Goal: Task Accomplishment & Management: Manage account settings

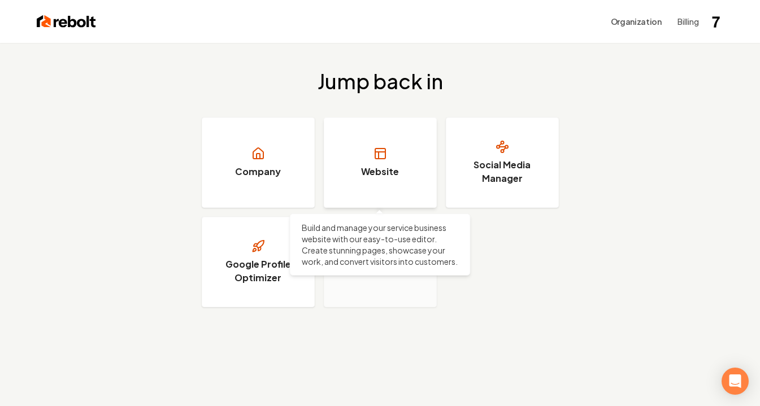
click at [365, 164] on link "Website" at bounding box center [380, 162] width 113 height 90
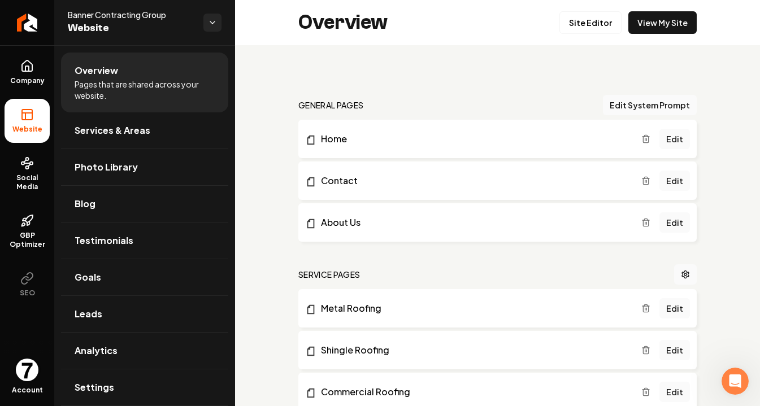
click at [21, 366] on img "Open user button" at bounding box center [27, 370] width 23 height 23
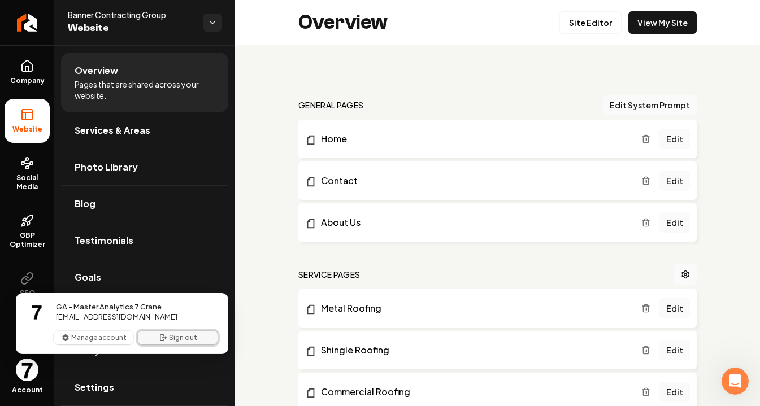
click at [178, 333] on button "Sign out" at bounding box center [178, 338] width 80 height 14
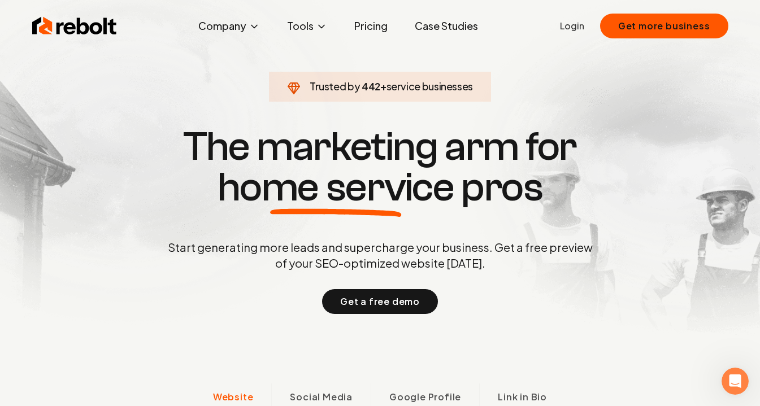
click at [571, 28] on link "Login" at bounding box center [572, 26] width 24 height 14
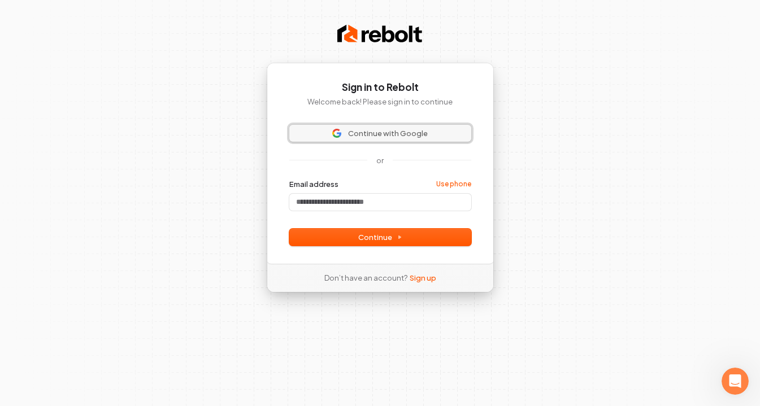
click at [373, 133] on span "Continue with Google" at bounding box center [388, 133] width 80 height 10
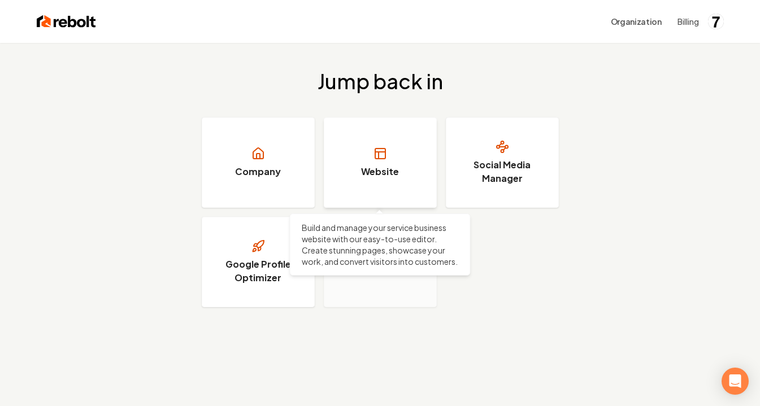
click at [401, 139] on link "Website" at bounding box center [380, 162] width 113 height 90
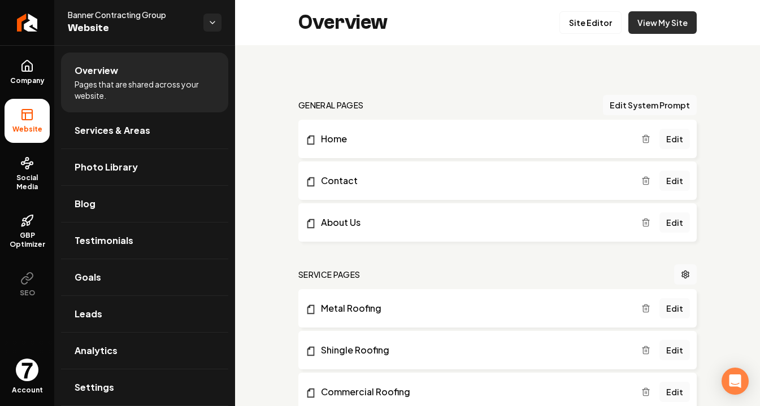
click at [655, 27] on link "View My Site" at bounding box center [662, 22] width 68 height 23
click at [337, 143] on link "Home" at bounding box center [473, 139] width 336 height 14
click at [667, 136] on link "Edit" at bounding box center [674, 139] width 30 height 20
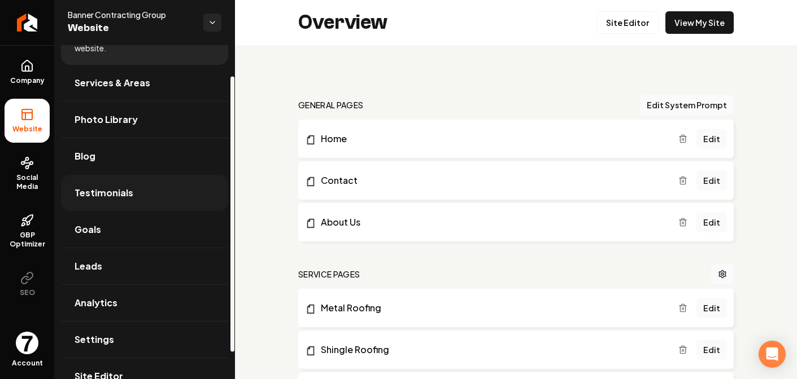
scroll to position [70, 0]
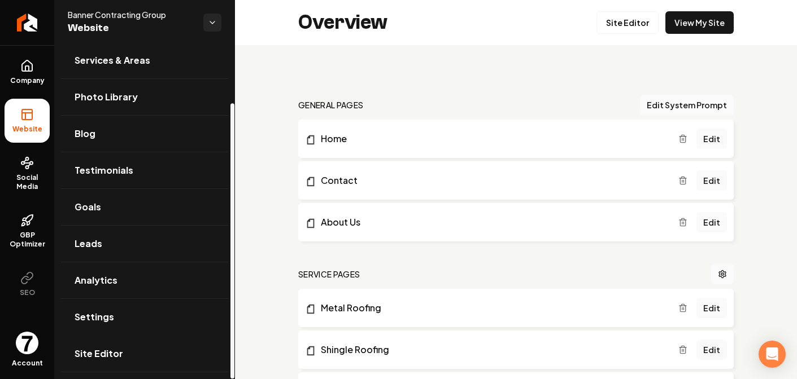
click at [89, 350] on span "Site Editor" at bounding box center [99, 354] width 49 height 14
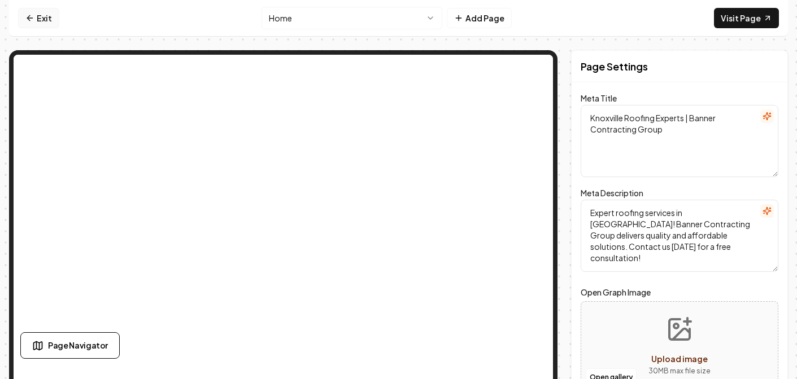
click at [38, 16] on link "Exit" at bounding box center [38, 18] width 41 height 20
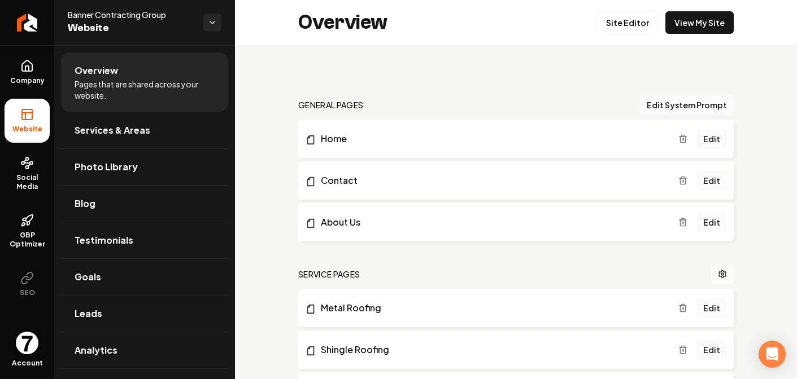
click at [30, 335] on img "Open user button" at bounding box center [27, 343] width 23 height 23
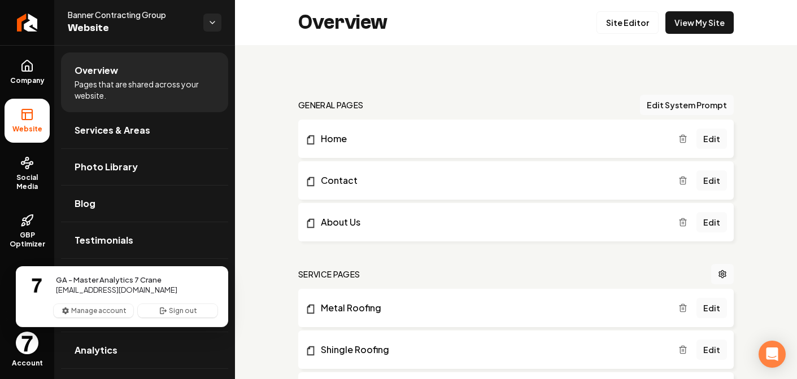
click at [38, 333] on span "Close user button" at bounding box center [27, 343] width 23 height 23
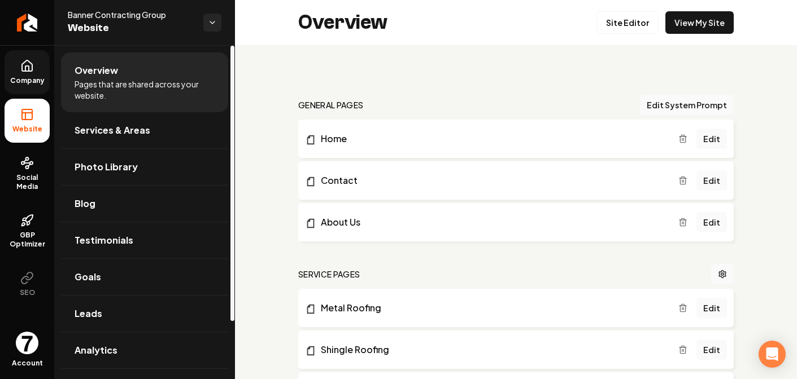
click at [20, 67] on icon at bounding box center [27, 66] width 14 height 14
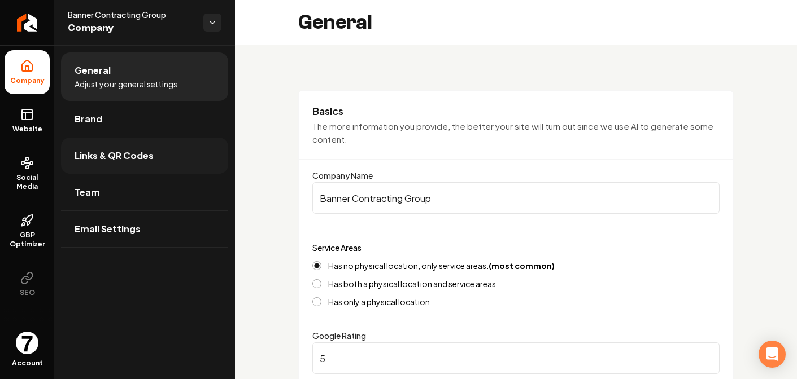
click at [132, 155] on span "Links & QR Codes" at bounding box center [114, 156] width 79 height 14
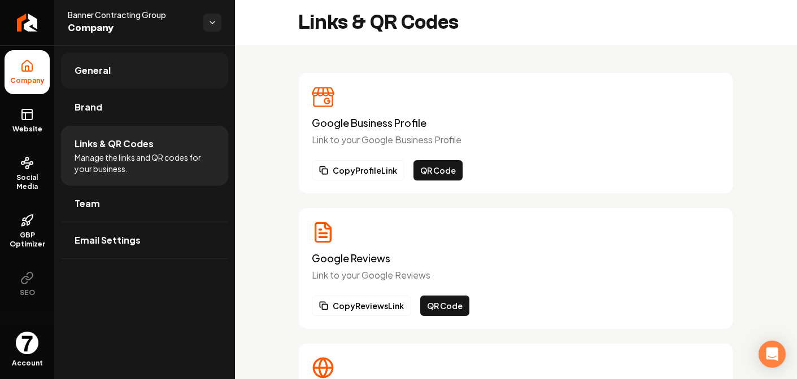
click at [116, 76] on link "General" at bounding box center [144, 71] width 167 height 36
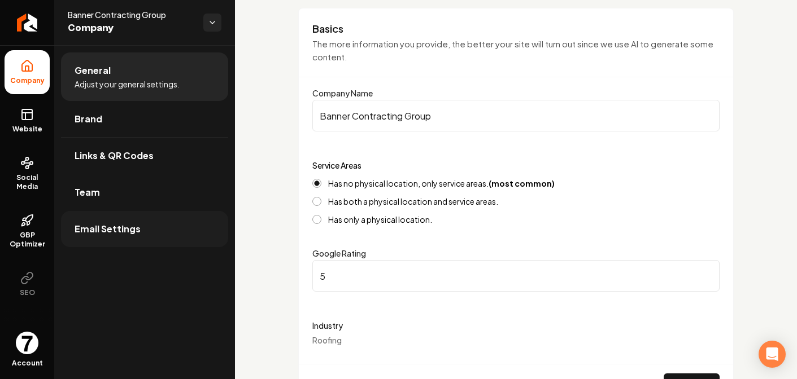
scroll to position [82, 0]
click at [27, 123] on link "Website" at bounding box center [27, 121] width 45 height 44
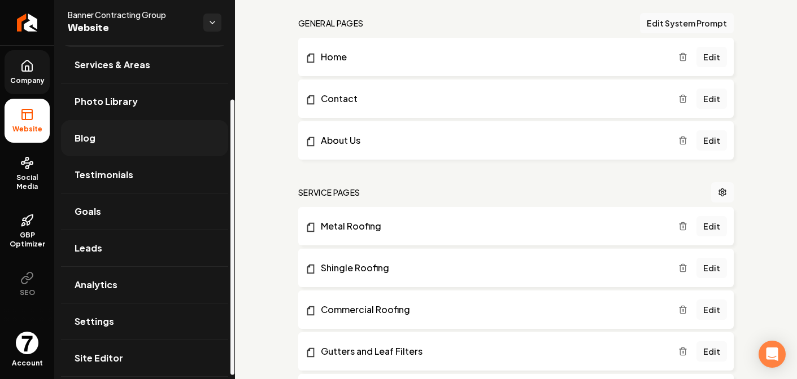
scroll to position [70, 0]
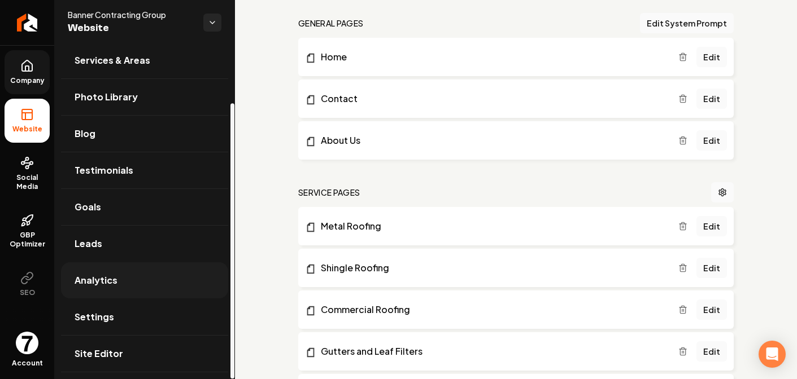
click at [121, 277] on link "Analytics" at bounding box center [144, 281] width 167 height 36
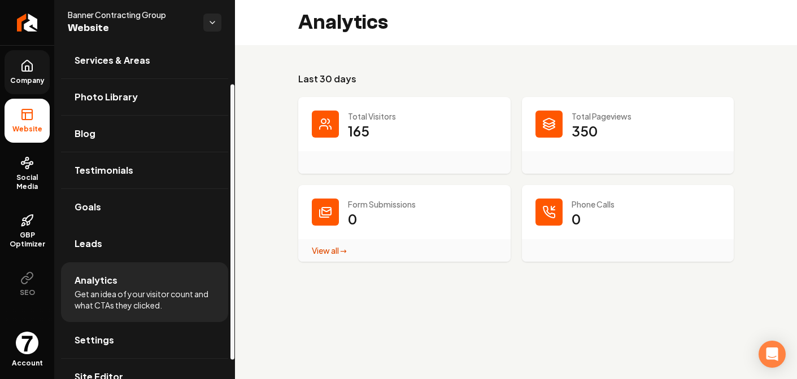
scroll to position [70, 0]
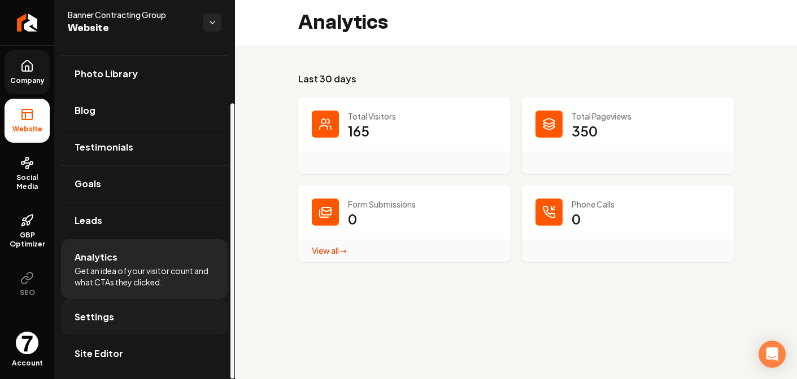
click at [126, 318] on link "Settings" at bounding box center [144, 317] width 167 height 36
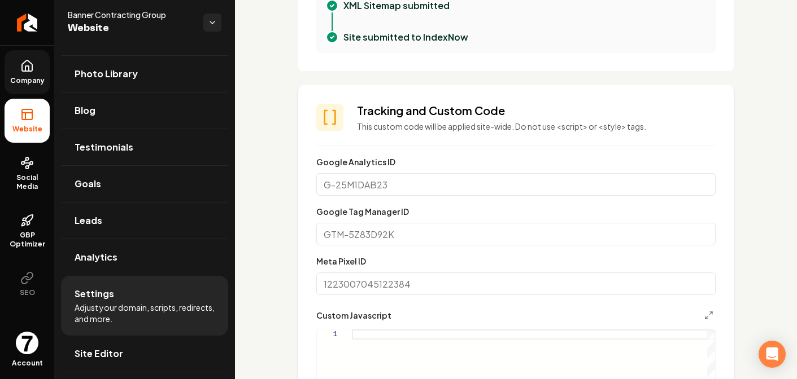
scroll to position [451, 0]
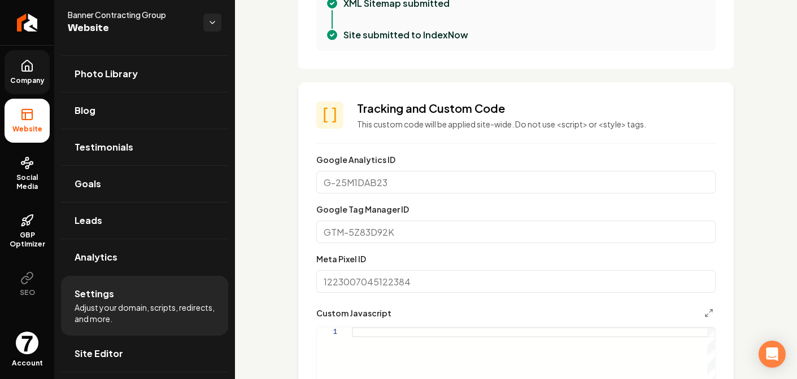
click at [347, 231] on input "Google Tag Manager ID" at bounding box center [515, 232] width 399 height 23
click at [394, 185] on input "Google Analytics ID" at bounding box center [515, 182] width 399 height 23
click at [422, 207] on div "Google Tag Manager ID" at bounding box center [515, 223] width 399 height 41
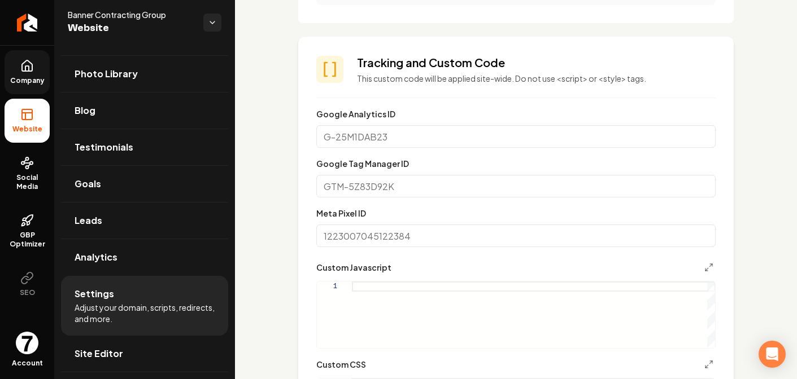
scroll to position [498, 0]
click at [353, 239] on input "Meta Pixel ID" at bounding box center [515, 235] width 399 height 23
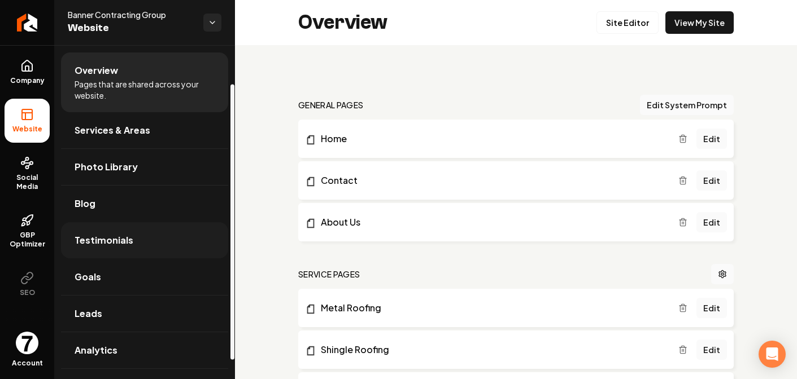
scroll to position [65, 0]
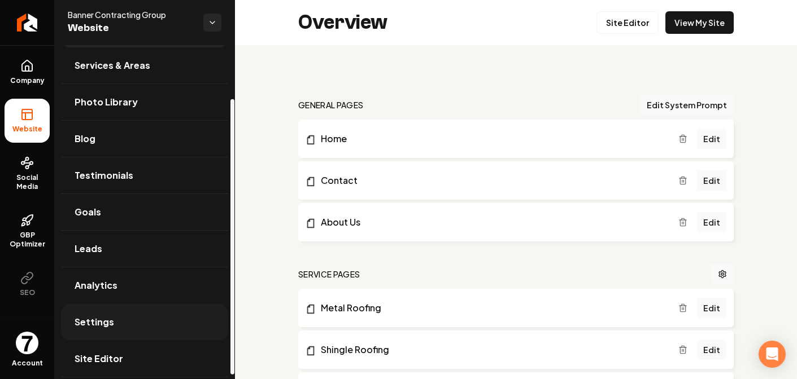
click at [121, 317] on link "Settings" at bounding box center [144, 322] width 167 height 36
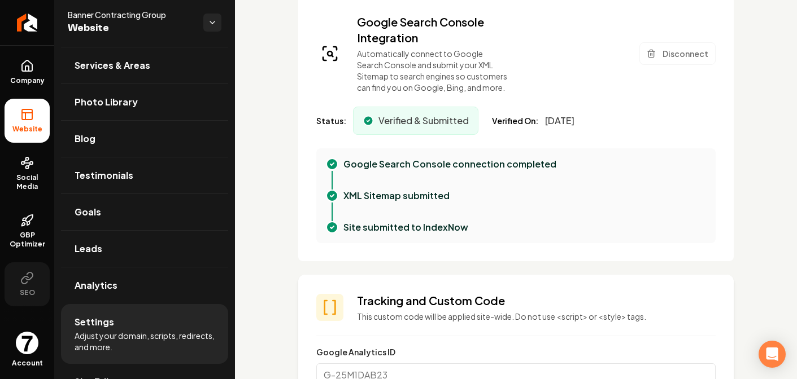
scroll to position [257, 0]
click at [27, 343] on img "Open user button" at bounding box center [27, 343] width 23 height 23
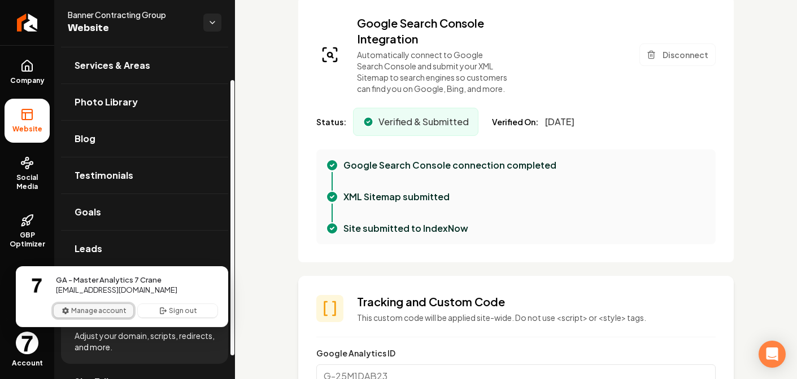
click at [84, 314] on button "Manage account" at bounding box center [94, 311] width 80 height 14
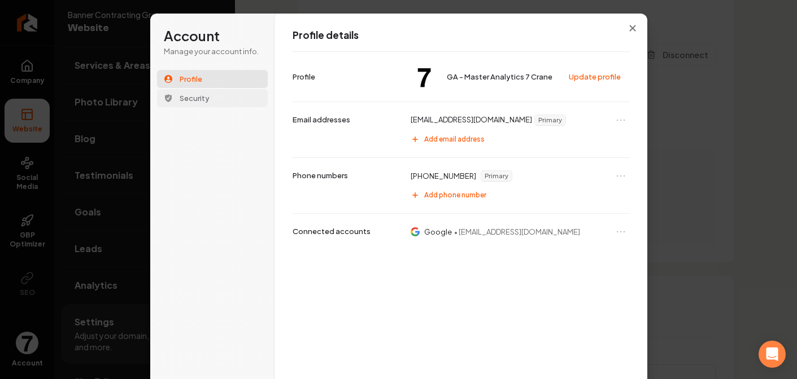
click at [212, 98] on button "Security" at bounding box center [212, 98] width 111 height 18
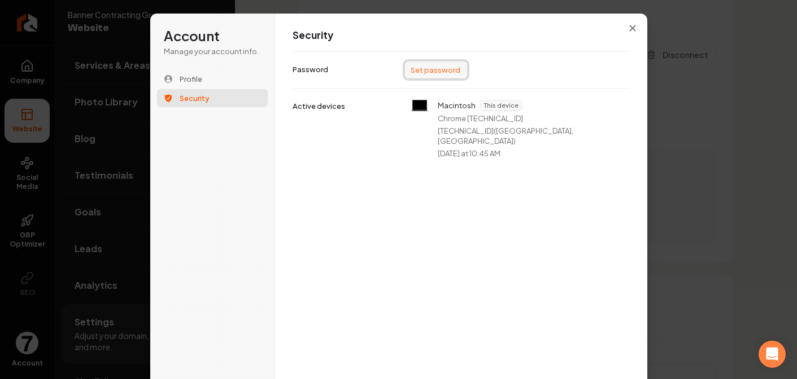
click at [443, 67] on button "Set password" at bounding box center [436, 70] width 62 height 17
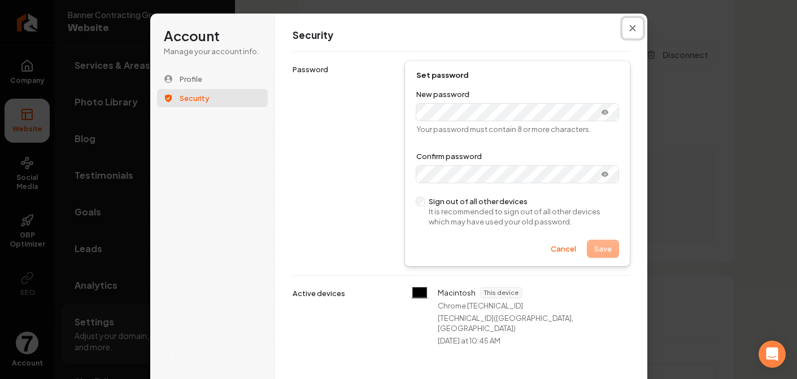
click at [636, 33] on button "Close modal" at bounding box center [632, 28] width 20 height 20
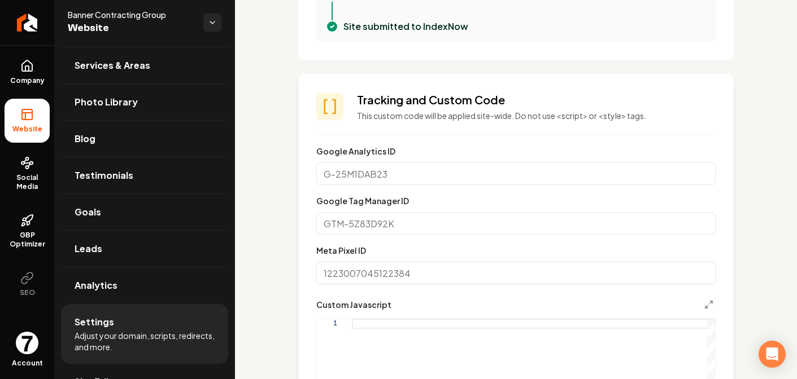
scroll to position [464, 0]
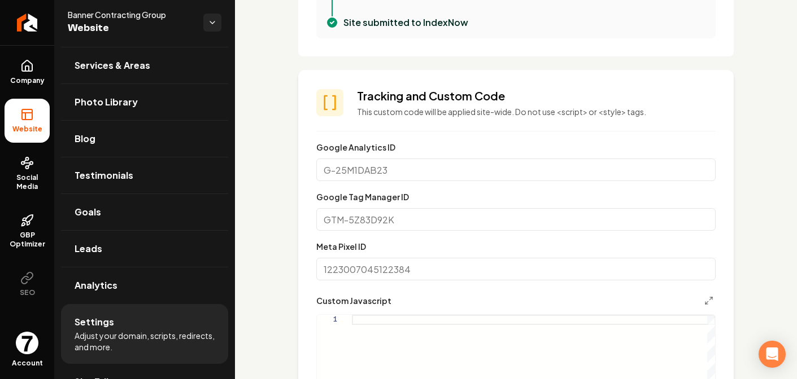
click at [399, 220] on input "Google Tag Manager ID" at bounding box center [515, 219] width 399 height 23
click at [407, 175] on input "Google Analytics ID" at bounding box center [515, 170] width 399 height 23
click at [351, 173] on input "Google Analytics ID" at bounding box center [515, 170] width 399 height 23
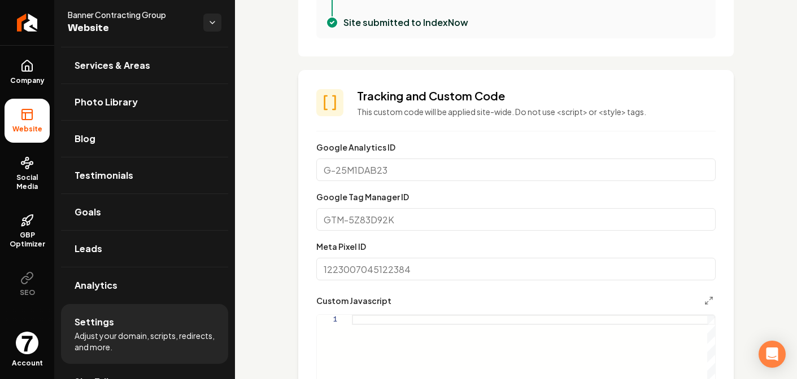
drag, startPoint x: 396, startPoint y: 167, endPoint x: 319, endPoint y: 175, distance: 77.8
click at [319, 175] on input "Google Analytics ID" at bounding box center [515, 170] width 399 height 23
drag, startPoint x: 357, startPoint y: 170, endPoint x: 399, endPoint y: 168, distance: 42.4
click at [399, 168] on input "Google Analytics ID" at bounding box center [515, 170] width 399 height 23
click at [354, 266] on input "Meta Pixel ID" at bounding box center [515, 269] width 399 height 23
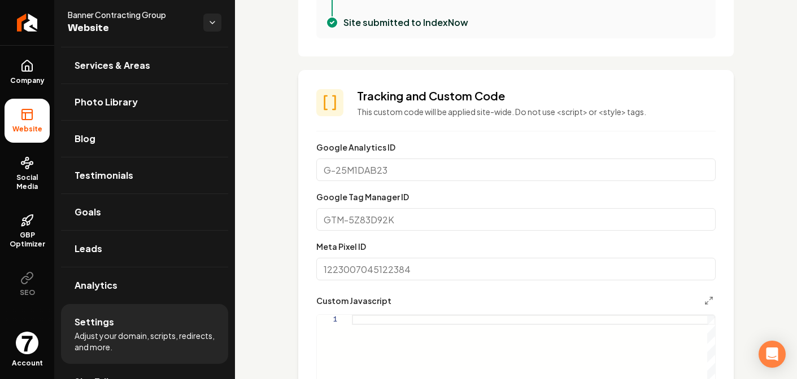
click at [359, 267] on input "Meta Pixel ID" at bounding box center [515, 269] width 399 height 23
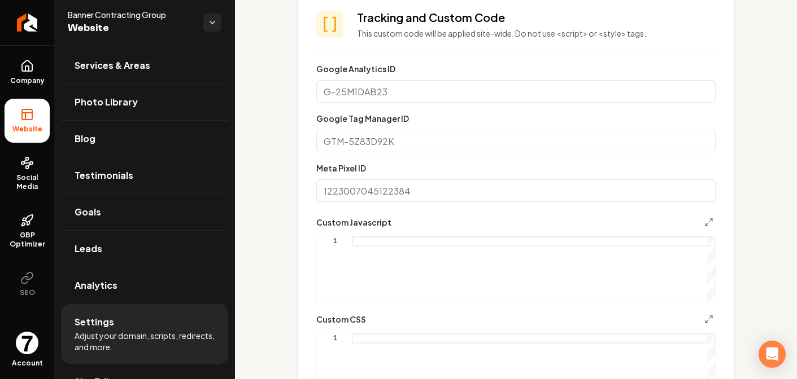
scroll to position [543, 0]
click at [404, 200] on input "Meta Pixel ID" at bounding box center [515, 190] width 399 height 23
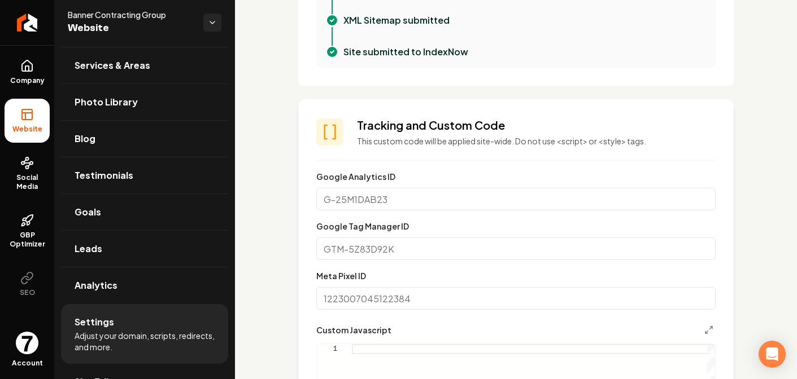
scroll to position [434, 0]
click at [351, 205] on input "Google Analytics ID" at bounding box center [515, 200] width 399 height 23
drag, startPoint x: 355, startPoint y: 205, endPoint x: 387, endPoint y: 204, distance: 32.2
click at [375, 205] on input "Google Analytics ID" at bounding box center [515, 200] width 399 height 23
click at [387, 204] on input "Google Analytics ID" at bounding box center [515, 200] width 399 height 23
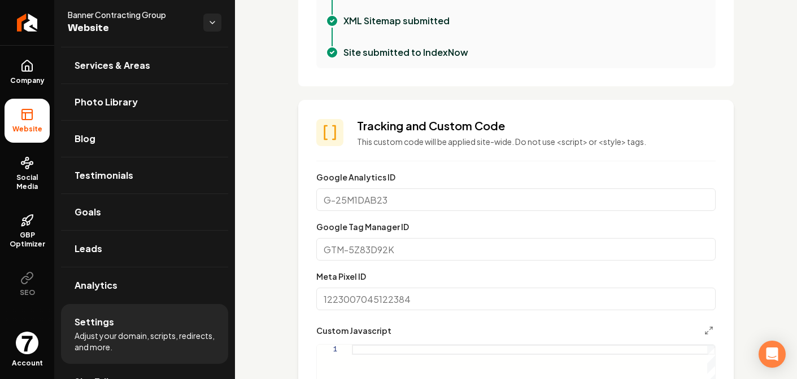
drag, startPoint x: 346, startPoint y: 207, endPoint x: 283, endPoint y: 203, distance: 62.8
click at [287, 203] on div "**********" at bounding box center [516, 382] width 562 height 1542
drag, startPoint x: 283, startPoint y: 203, endPoint x: 436, endPoint y: 205, distance: 152.5
click at [351, 207] on div "**********" at bounding box center [516, 382] width 562 height 1542
click at [400, 206] on input "Google Analytics ID" at bounding box center [515, 200] width 399 height 23
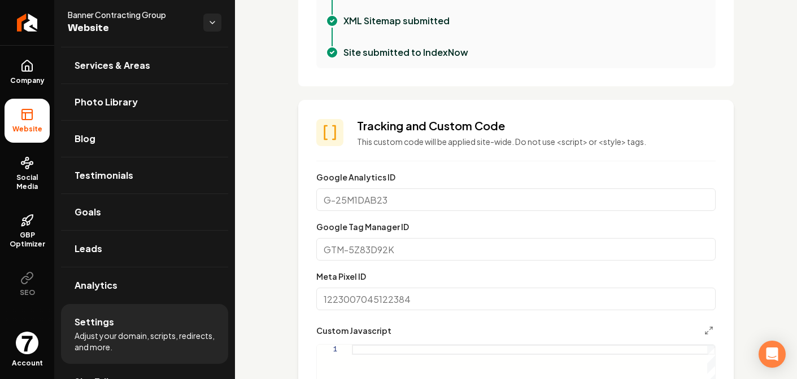
click at [394, 205] on input "Google Analytics ID" at bounding box center [515, 200] width 399 height 23
click at [347, 203] on input "Google Analytics ID" at bounding box center [515, 200] width 399 height 23
drag, startPoint x: 320, startPoint y: 201, endPoint x: 414, endPoint y: 193, distance: 94.1
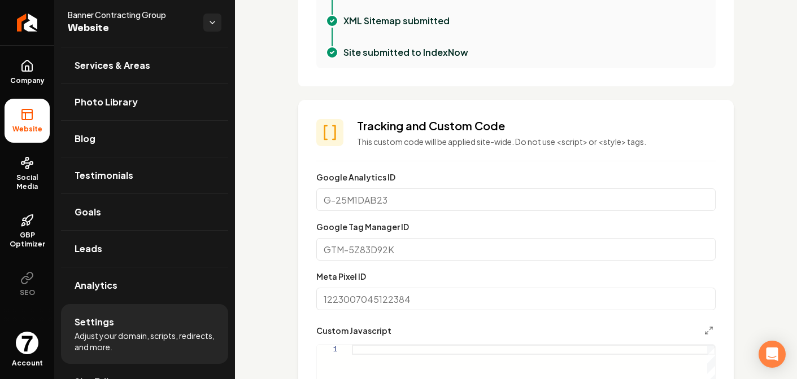
click at [414, 193] on input "Google Analytics ID" at bounding box center [515, 200] width 399 height 23
drag, startPoint x: 370, startPoint y: 205, endPoint x: 378, endPoint y: 199, distance: 10.5
click at [378, 199] on input "Google Analytics ID" at bounding box center [515, 200] width 399 height 23
drag, startPoint x: 404, startPoint y: 200, endPoint x: 328, endPoint y: 211, distance: 77.5
click at [326, 211] on input "Google Analytics ID" at bounding box center [515, 200] width 399 height 23
